Goal: Transaction & Acquisition: Download file/media

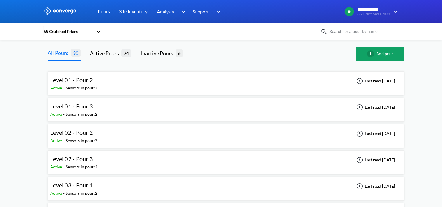
click at [138, 82] on div "Level 01 - Pour 2 Active - Sensors in pour: 2 Last read [DATE]" at bounding box center [225, 83] width 351 height 19
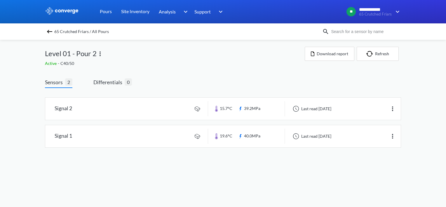
click at [51, 32] on img at bounding box center [49, 31] width 7 height 7
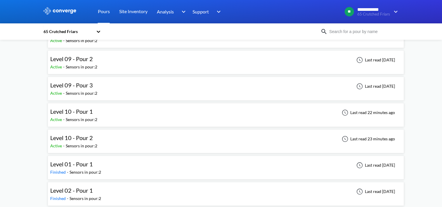
scroll to position [535, 0]
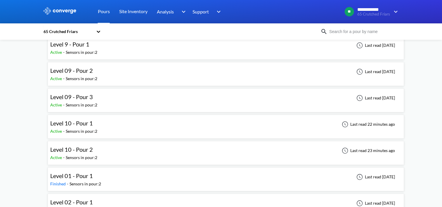
click at [127, 141] on div "Level 10 - Pour 2 Active - Sensors in pour: 2 Last read 23 minutes ago" at bounding box center [226, 153] width 356 height 24
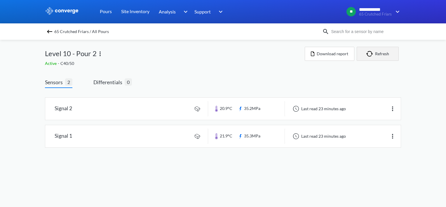
click at [374, 55] on img "button" at bounding box center [370, 54] width 9 height 6
click at [342, 53] on button "Download report" at bounding box center [330, 54] width 50 height 14
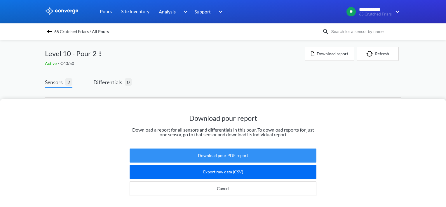
click at [230, 155] on button "Download pour PDF report" at bounding box center [223, 155] width 187 height 14
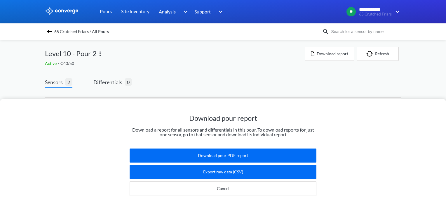
click at [282, 43] on div "Download pour report Download a report for all sensors and differentials in thi…" at bounding box center [223, 103] width 446 height 207
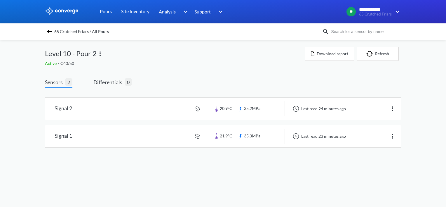
click at [51, 32] on img at bounding box center [49, 31] width 7 height 7
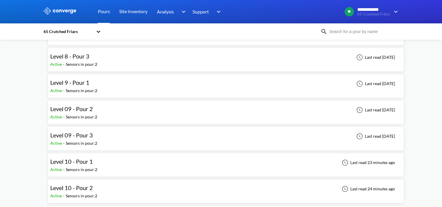
scroll to position [555, 0]
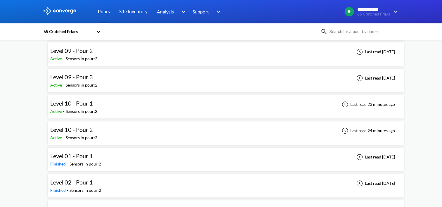
click at [120, 109] on div "Level 10 - Pour 1 Active - Sensors in pour: 2 Last read 23 minutes ago" at bounding box center [225, 106] width 351 height 19
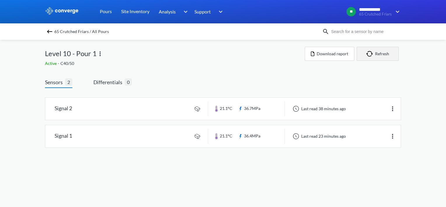
click at [378, 57] on button "Refresh" at bounding box center [378, 54] width 42 height 14
click at [329, 55] on button "Download report" at bounding box center [330, 54] width 50 height 14
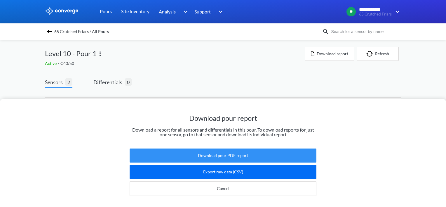
click at [224, 152] on button "Download pour PDF report" at bounding box center [223, 155] width 187 height 14
